Goal: Task Accomplishment & Management: Use online tool/utility

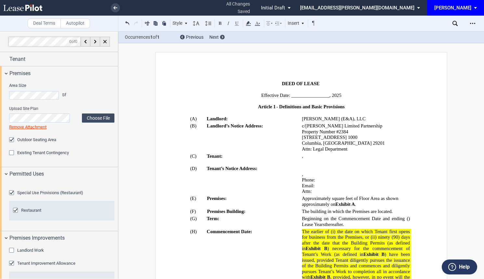
select select "multiple"
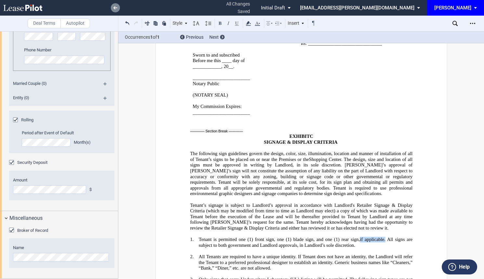
click at [113, 8] on link at bounding box center [115, 7] width 9 height 9
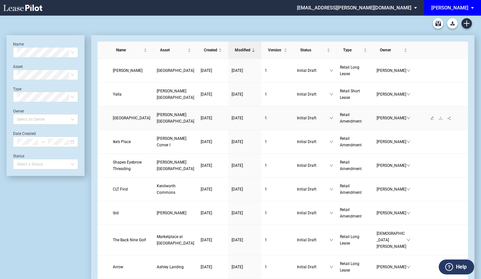
click at [117, 121] on link "Village Bazaar" at bounding box center [131, 118] width 37 height 6
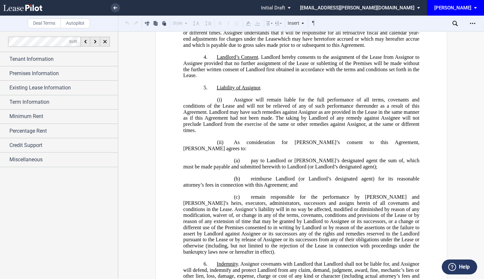
scroll to position [422, 0]
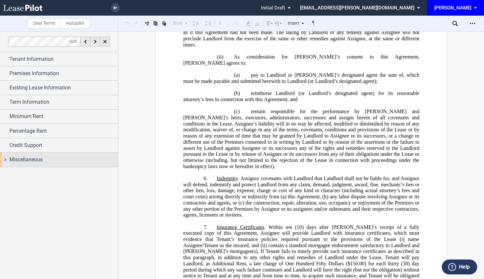
click at [63, 159] on div "Miscellaneous" at bounding box center [63, 160] width 109 height 8
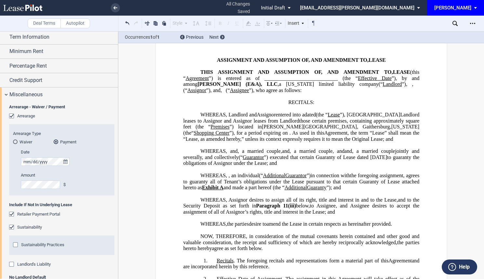
scroll to position [0, 0]
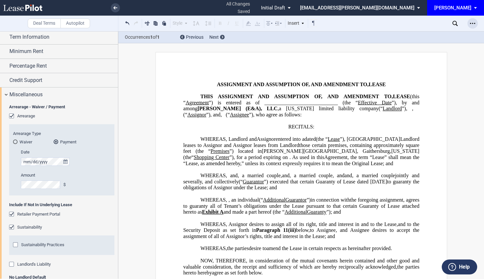
click at [475, 26] on div "Open Lease options menu" at bounding box center [472, 23] width 10 height 10
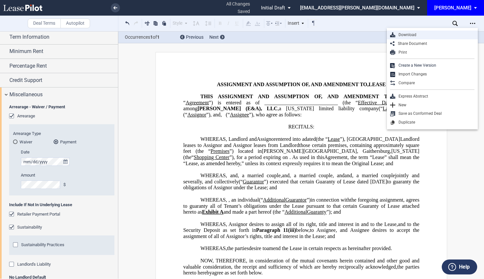
click at [420, 33] on div "Download" at bounding box center [434, 35] width 79 height 6
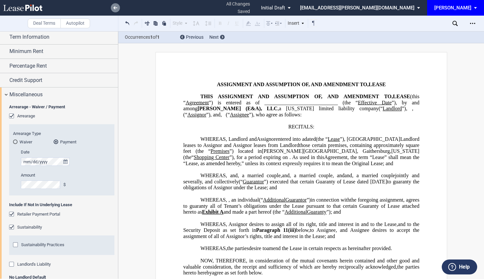
click at [118, 9] on link at bounding box center [115, 7] width 9 height 9
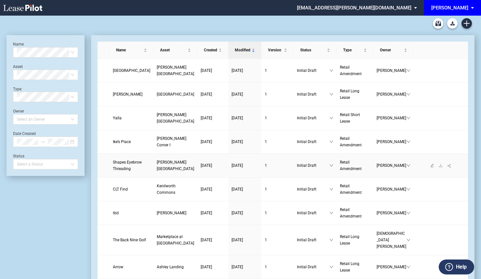
click at [120, 171] on span "Shapes Eyebrow Threading" at bounding box center [127, 165] width 29 height 11
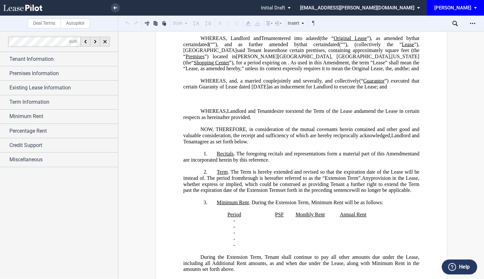
scroll to position [130, 0]
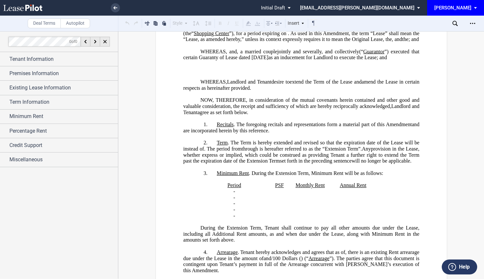
click at [222, 73] on p "﻿" at bounding box center [301, 70] width 236 height 6
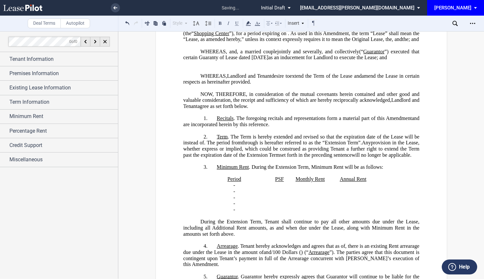
click at [200, 67] on p "﻿" at bounding box center [301, 64] width 236 height 6
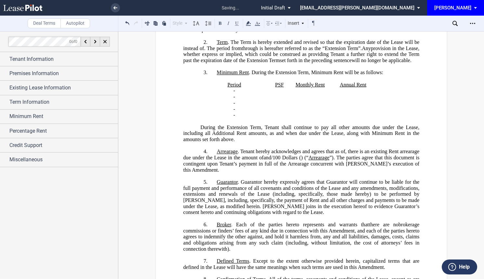
scroll to position [227, 0]
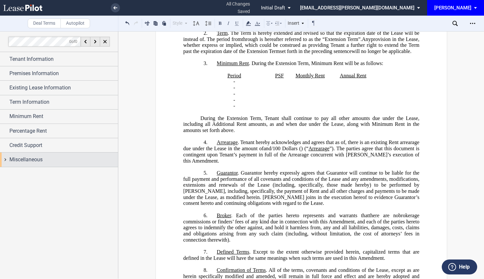
click at [50, 160] on div "Miscellaneous" at bounding box center [63, 160] width 109 height 8
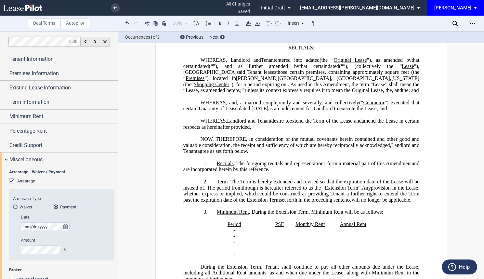
scroll to position [0, 0]
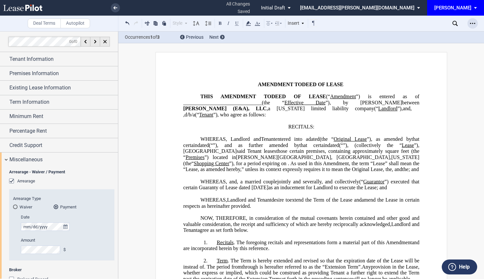
click at [470, 21] on div "Open Lease options menu" at bounding box center [472, 23] width 10 height 10
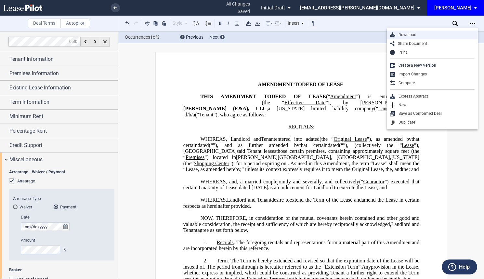
click at [420, 32] on div "Download" at bounding box center [432, 35] width 91 height 9
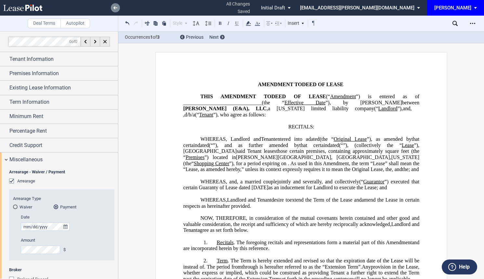
click at [120, 7] on link at bounding box center [115, 7] width 9 height 9
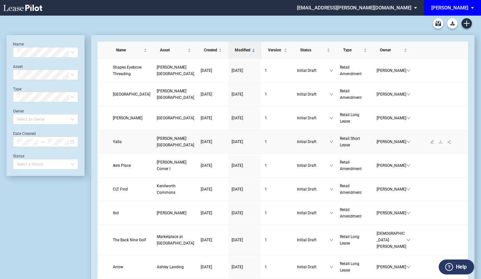
click at [115, 144] on span "Yalla" at bounding box center [117, 141] width 9 height 5
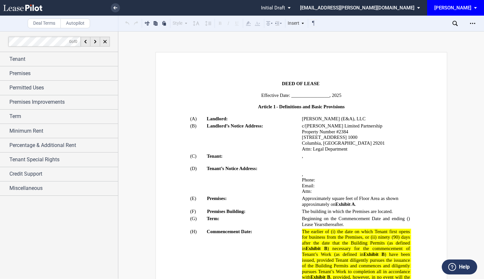
scroll to position [97, 0]
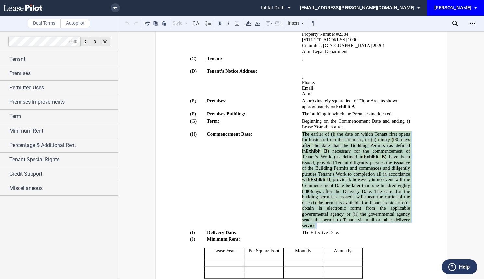
drag, startPoint x: 321, startPoint y: 226, endPoint x: 300, endPoint y: 136, distance: 92.3
click at [300, 136] on tr "!!SET_LEVEL_1!! !!ARTICLE_LEVEL_2!! (H) Commencement Date: ﻿ s ﻿ ﻿ ﻿ The earlie…" at bounding box center [301, 179] width 222 height 98
click at [250, 26] on icon at bounding box center [248, 23] width 8 height 8
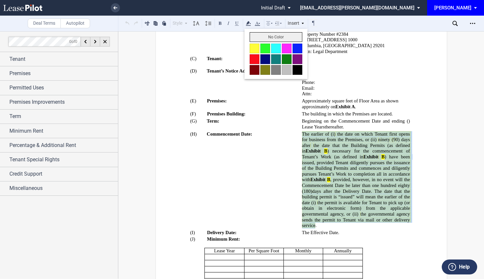
click at [260, 35] on button "No Color" at bounding box center [276, 37] width 53 height 10
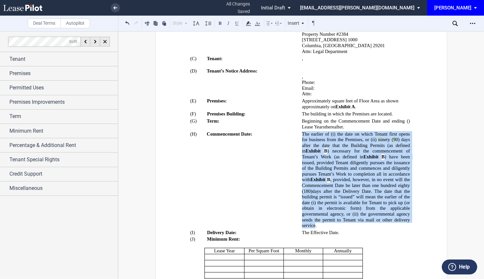
click at [350, 227] on p "﻿ The earlier of (i) the date on which Tenant first opens for business from the…" at bounding box center [356, 179] width 108 height 97
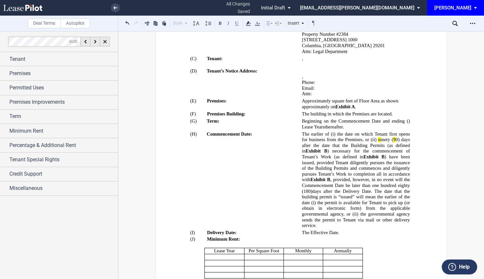
click at [340, 230] on p "﻿The Effective Date." at bounding box center [356, 233] width 108 height 6
drag, startPoint x: 399, startPoint y: 139, endPoint x: 376, endPoint y: 139, distance: 23.1
click at [376, 139] on span "﻿ The earlier of (i) the date on which Tenant first opens for business from the…" at bounding box center [356, 179] width 109 height 97
click at [251, 26] on icon at bounding box center [248, 23] width 8 height 8
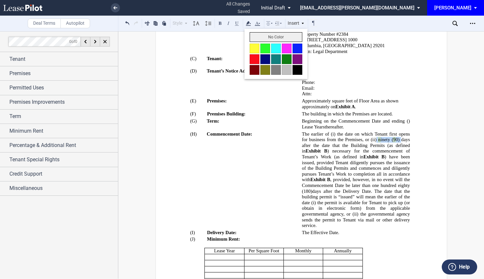
click at [262, 35] on button "No Color" at bounding box center [276, 37] width 53 height 10
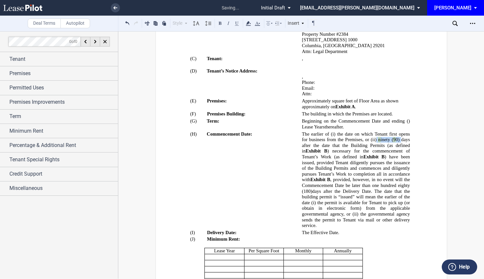
click at [361, 226] on p "﻿ The earlier of (i) the date on which Tenant first opens for business from the…" at bounding box center [356, 179] width 108 height 97
click at [379, 140] on span "﻿n" at bounding box center [379, 140] width 2 height 6
click at [394, 139] on span "﻿9" at bounding box center [394, 140] width 2 height 6
click at [351, 222] on span "the governmental agency sends the permit to Tenant via mail or other delivery s…" at bounding box center [356, 219] width 109 height 17
click at [331, 226] on p "﻿ The earlier of (i) the date on which Tenant first opens for business from the…" at bounding box center [356, 179] width 108 height 97
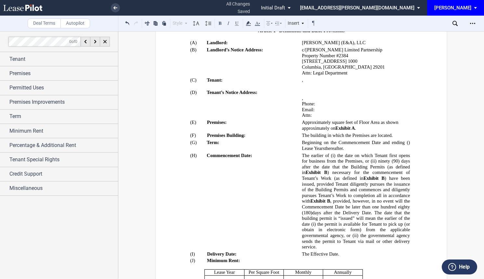
scroll to position [65, 0]
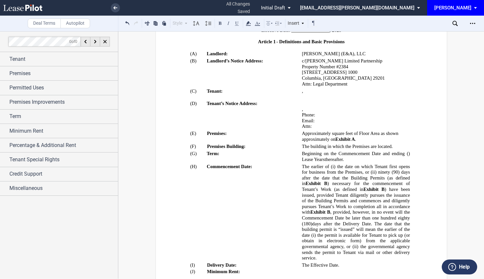
drag, startPoint x: 351, startPoint y: 115, endPoint x: 300, endPoint y: 114, distance: 50.7
click at [300, 114] on tr "!!SET_LEVEL_1!! !!ARTICLE_LEVEL_2!! (D) Tenant’s Notice Address: ﻿ ﻿ ﻿ ﻿ , ﻿ ﻿ …" at bounding box center [301, 115] width 222 height 30
click at [320, 114] on tr "!!SET_LEVEL_1!! !!ARTICLE_LEVEL_2!! (D) Tenant’s Notice Address: ﻿ ﻿ ﻿ ﻿ , ﻿ ﻿ …" at bounding box center [301, 115] width 222 height 30
click at [126, 24] on button at bounding box center [127, 23] width 8 height 8
drag, startPoint x: 356, startPoint y: 121, endPoint x: 307, endPoint y: 120, distance: 49.1
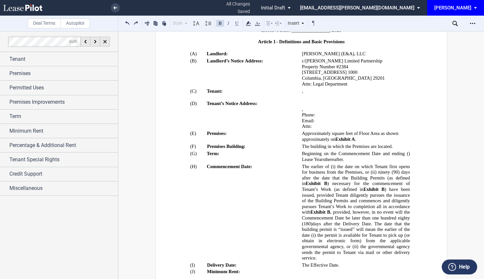
click at [307, 120] on p "Email: ﻿ ﻿" at bounding box center [356, 121] width 108 height 6
click at [314, 121] on span "Email: ﻿ ﻿" at bounding box center [308, 121] width 13 height 6
click at [301, 114] on td "!!SET_LEVEL_1!! !!ARTICLE_LEVEL_2!! (D) Tenant’s Notice Address:" at bounding box center [246, 115] width 112 height 30
click at [332, 115] on tr "!!SET_LEVEL_1!! !!ARTICLE_LEVEL_2!! (D) Tenant’s Notice Address: ﻿ ﻿ ﻿ ﻿ , ﻿ ﻿ …" at bounding box center [301, 115] width 222 height 30
drag, startPoint x: 302, startPoint y: 114, endPoint x: 351, endPoint y: 117, distance: 48.8
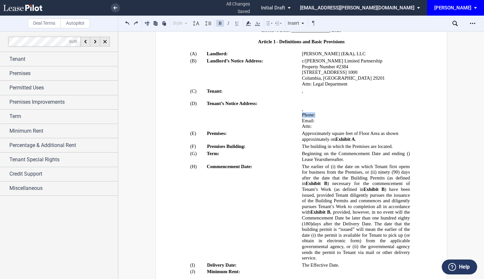
click at [351, 117] on p "Phone: ﻿ ﻿" at bounding box center [356, 115] width 108 height 6
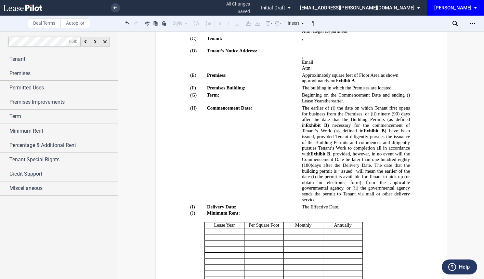
scroll to position [162, 0]
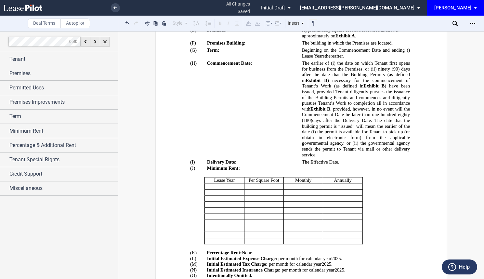
click at [349, 137] on span "the permit is available for Tenant to pick up (or obtain in electronic form) fr…" at bounding box center [356, 137] width 109 height 17
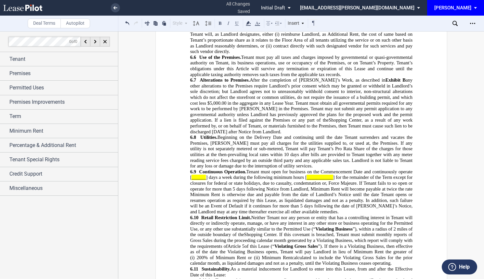
scroll to position [1527, 0]
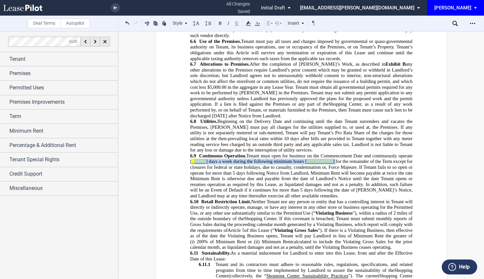
drag, startPoint x: 334, startPoint y: 144, endPoint x: 191, endPoint y: 144, distance: 142.3
click at [191, 153] on span "Continuous Operation. Tenant must open for business on the Commencement Date an…" at bounding box center [302, 175] width 224 height 45
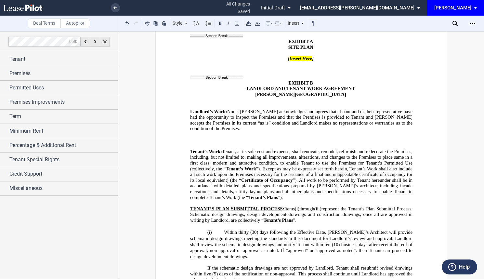
scroll to position [4647, 0]
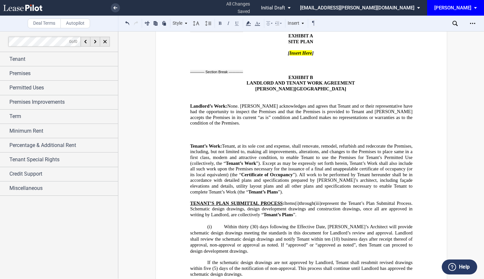
click at [196, 137] on p "﻿" at bounding box center [301, 140] width 222 height 6
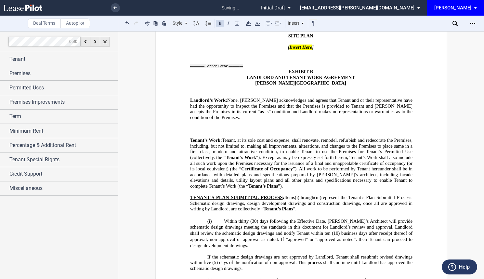
scroll to position [4641, 0]
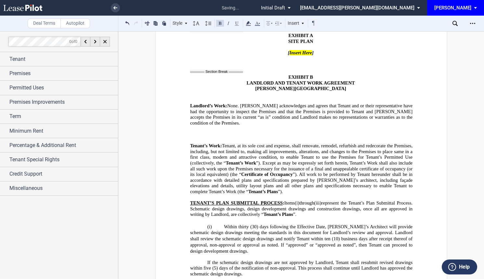
click at [193, 131] on p "﻿" at bounding box center [301, 134] width 222 height 6
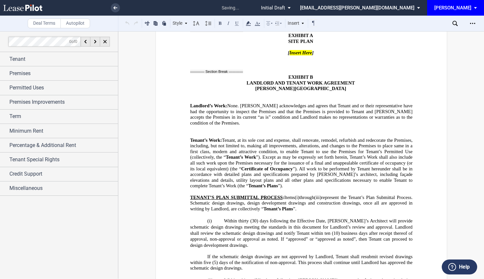
click at [194, 126] on p "﻿" at bounding box center [301, 129] width 222 height 6
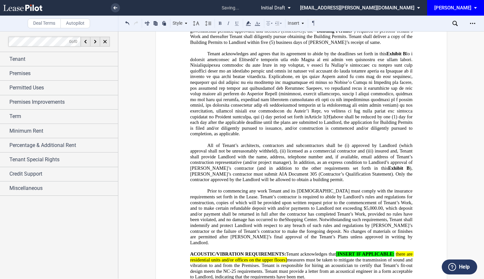
scroll to position [5031, 0]
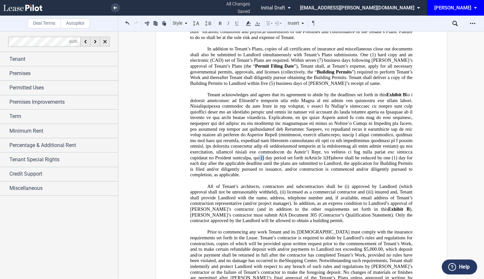
click at [259, 112] on span "Tenant acknowledges and agrees that its agreement to abide by the deadlines set…" at bounding box center [302, 134] width 224 height 85
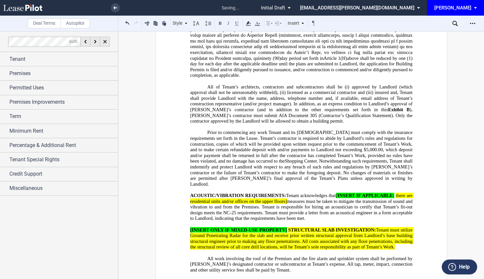
scroll to position [5161, 0]
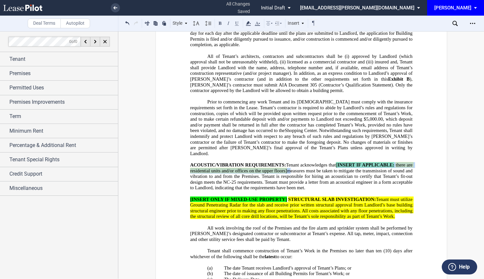
drag, startPoint x: 293, startPoint y: 117, endPoint x: 339, endPoint y: 112, distance: 46.4
click at [339, 162] on span "ACOUSTIC/VIBRATION REQUIREMENTS: Tenant acknowledges that [ INSERT IF APPLICABL…" at bounding box center [302, 176] width 224 height 28
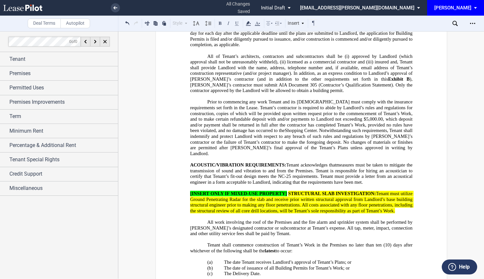
drag, startPoint x: 207, startPoint y: 163, endPoint x: 181, endPoint y: 141, distance: 34.1
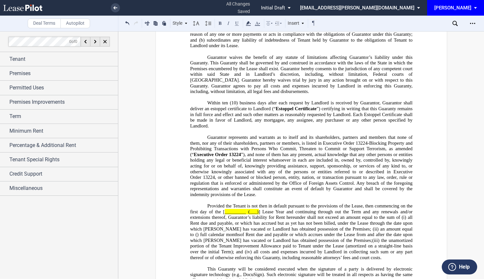
scroll to position [8086, 0]
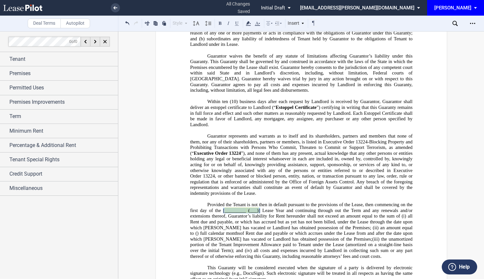
drag, startPoint x: 258, startPoint y: 147, endPoint x: 221, endPoint y: 145, distance: 37.5
click at [221, 202] on span "Provided the Tenant is not then in default pursuant to the provisions of the Le…" at bounding box center [302, 219] width 224 height 34
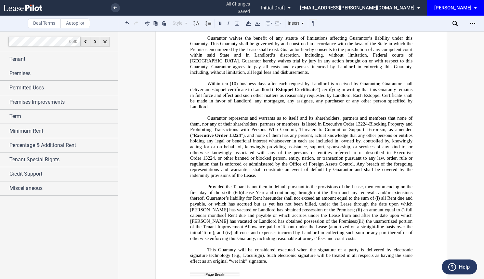
scroll to position [8151, 0]
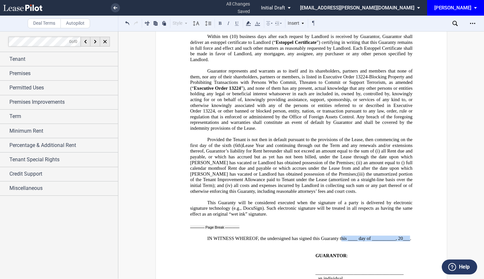
drag, startPoint x: 407, startPoint y: 175, endPoint x: 339, endPoint y: 174, distance: 68.3
click at [339, 236] on span "IN WITNESS WHEREOF, the undersigned has signed this Guaranty this ____ day of _…" at bounding box center [309, 239] width 204 height 6
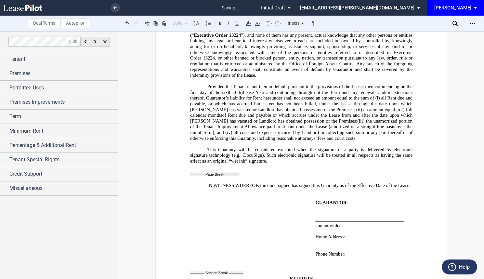
scroll to position [8216, 0]
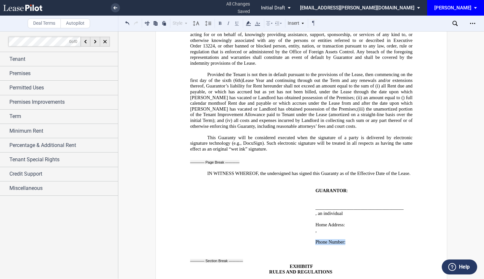
drag, startPoint x: 386, startPoint y: 181, endPoint x: 313, endPoint y: 179, distance: 72.5
click at [315, 239] on p "Phone Number: ﻿ ﻿" at bounding box center [373, 242] width 117 height 6
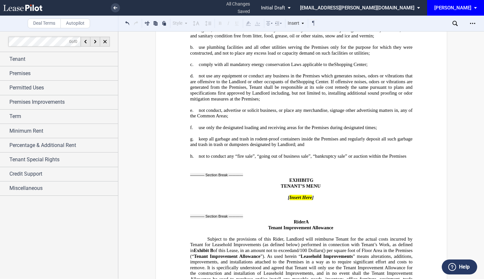
scroll to position [8573, 0]
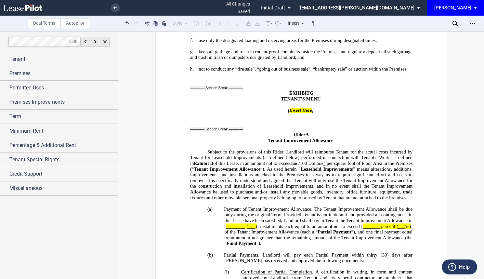
click at [60, 243] on div at bounding box center [59, 154] width 118 height 247
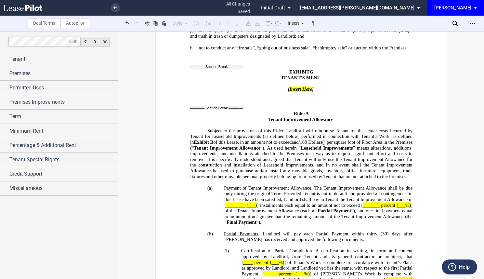
scroll to position [8606, 0]
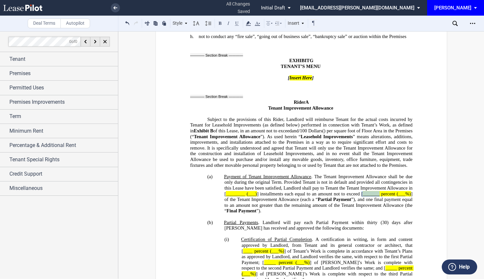
drag, startPoint x: 379, startPoint y: 137, endPoint x: 359, endPoint y: 136, distance: 19.5
click at [359, 174] on span "Payment of Tenant Improvement Allowance . The Tenant Improvement Allowance shal…" at bounding box center [319, 194] width 190 height 40
click at [397, 191] on span "percent (___%)" at bounding box center [384, 194] width 30 height 6
click at [398, 191] on span "] of the Tenant Improvement Allowance (each a “" at bounding box center [318, 196] width 189 height 11
drag, startPoint x: 257, startPoint y: 137, endPoint x: 224, endPoint y: 137, distance: 32.8
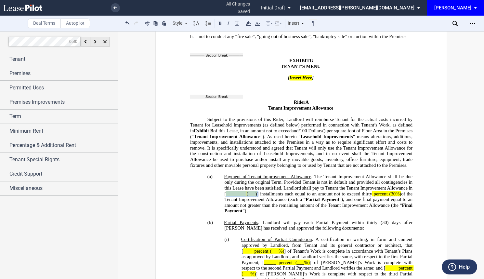
click at [224, 174] on span "Payment of Tenant Improvement Allowance . The Tenant Improvement Allowance shal…" at bounding box center [319, 194] width 190 height 40
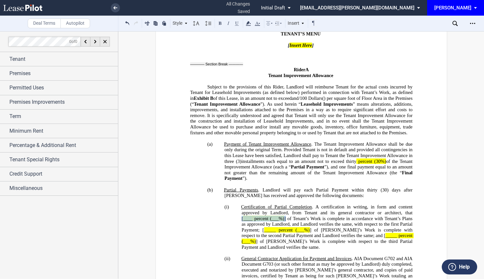
drag, startPoint x: 284, startPoint y: 161, endPoint x: 240, endPoint y: 163, distance: 43.6
click at [241, 204] on span "Certification of Partial Completion . A certification in writing, in form and c…" at bounding box center [327, 226] width 173 height 45
drag, startPoint x: 308, startPoint y: 171, endPoint x: 261, endPoint y: 172, distance: 47.4
click at [261, 204] on span "Certification of Partial Completion . A certification in writing, in form and c…" at bounding box center [327, 226] width 173 height 45
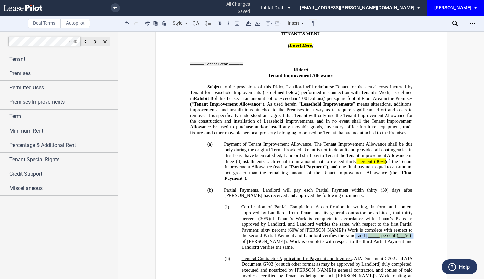
drag, startPoint x: 389, startPoint y: 177, endPoint x: 342, endPoint y: 178, distance: 47.4
click at [342, 204] on span "Certification of Partial Completion . A certification in writing, in form and c…" at bounding box center [327, 226] width 173 height 45
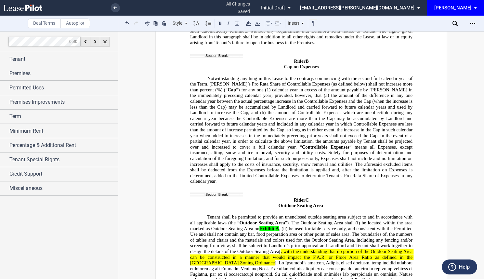
scroll to position [9223, 0]
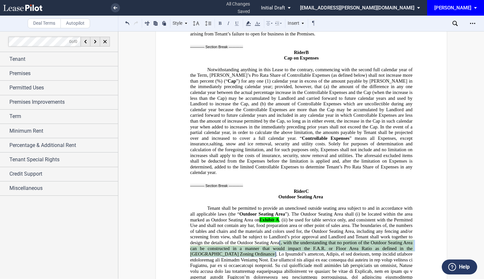
drag, startPoint x: 278, startPoint y: 167, endPoint x: 226, endPoint y: 180, distance: 53.5
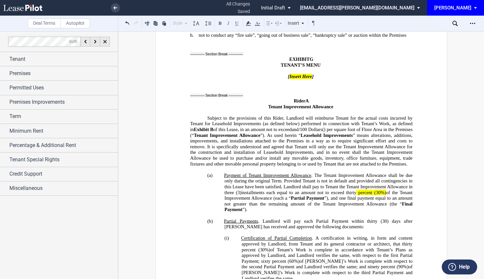
scroll to position [8607, 0]
drag, startPoint x: 390, startPoint y: 134, endPoint x: 339, endPoint y: 134, distance: 50.4
click at [339, 172] on span "Payment of Tenant Improvement Allowance . The Tenant Improvement Allowance shal…" at bounding box center [319, 192] width 190 height 40
click at [250, 26] on icon at bounding box center [248, 23] width 8 height 8
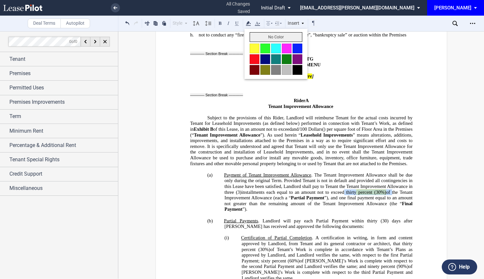
click at [259, 36] on button "No Color" at bounding box center [276, 37] width 53 height 10
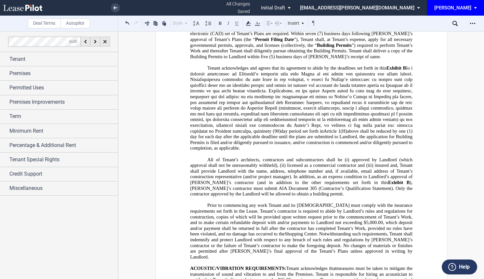
scroll to position [5033, 0]
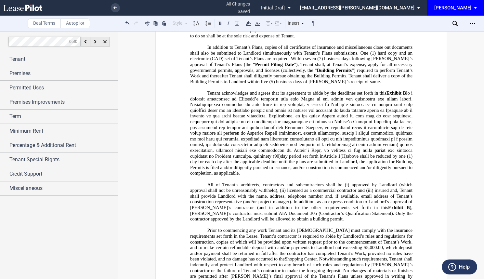
click at [293, 153] on span "day period set forth in" at bounding box center [301, 156] width 43 height 6
click at [373, 153] on span "day and one hundred eighty (180) day period set forth in" at bounding box center [340, 156] width 115 height 6
click at [221, 159] on span "above shall be reduced by one" at bounding box center [228, 162] width 58 height 6
